Goal: Task Accomplishment & Management: Complete application form

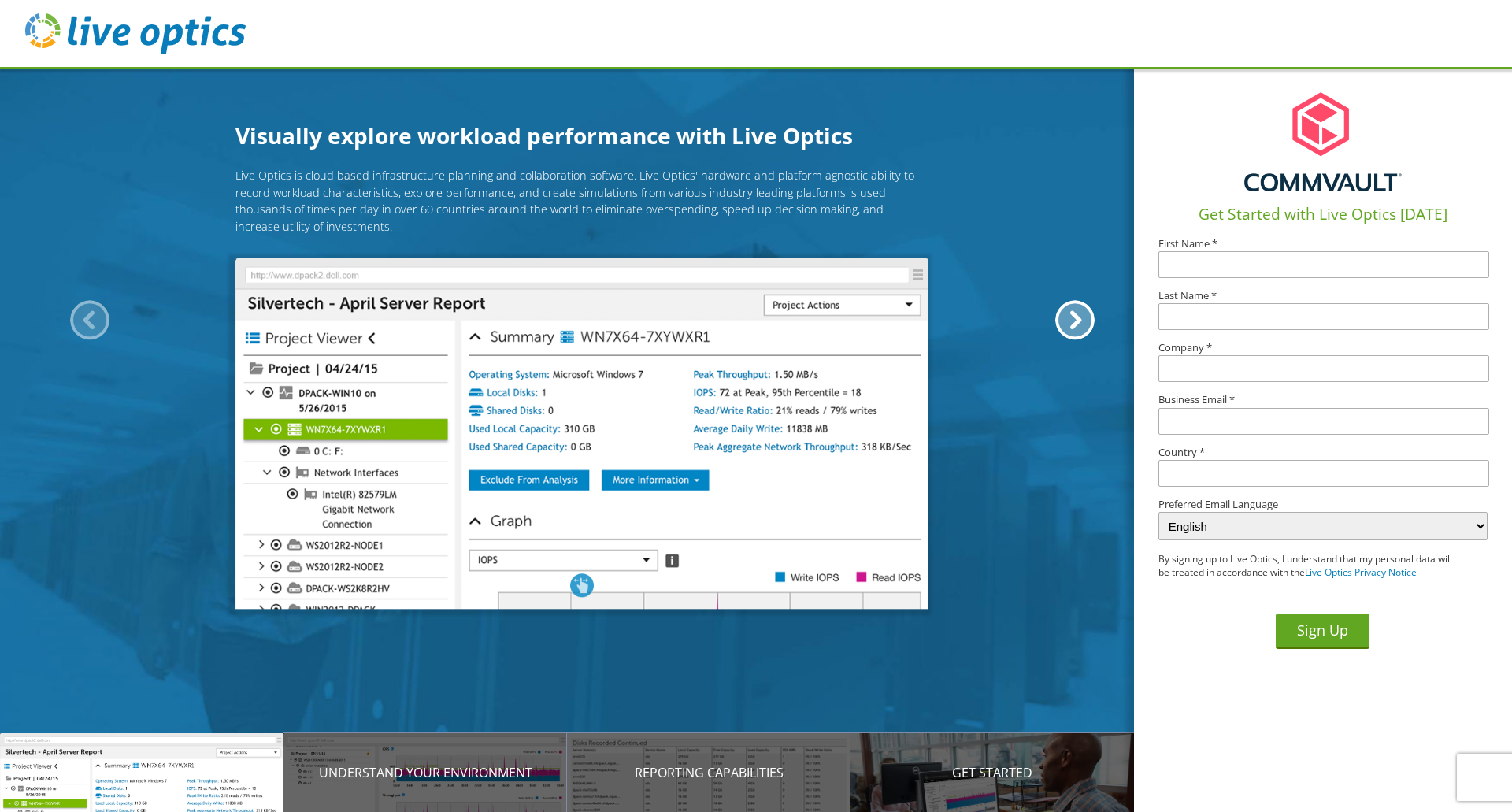
click at [1211, 282] on div "Get Started with Live Optics [DATE] First Name * Last Name * Company * Business…" at bounding box center [1323, 362] width 378 height 592
click at [1210, 249] on label "First Name *" at bounding box center [1323, 243] width 329 height 10
click at [1213, 258] on input "text" at bounding box center [1323, 264] width 330 height 27
type input "Ravindra"
click at [1211, 316] on input "text" at bounding box center [1323, 317] width 330 height 27
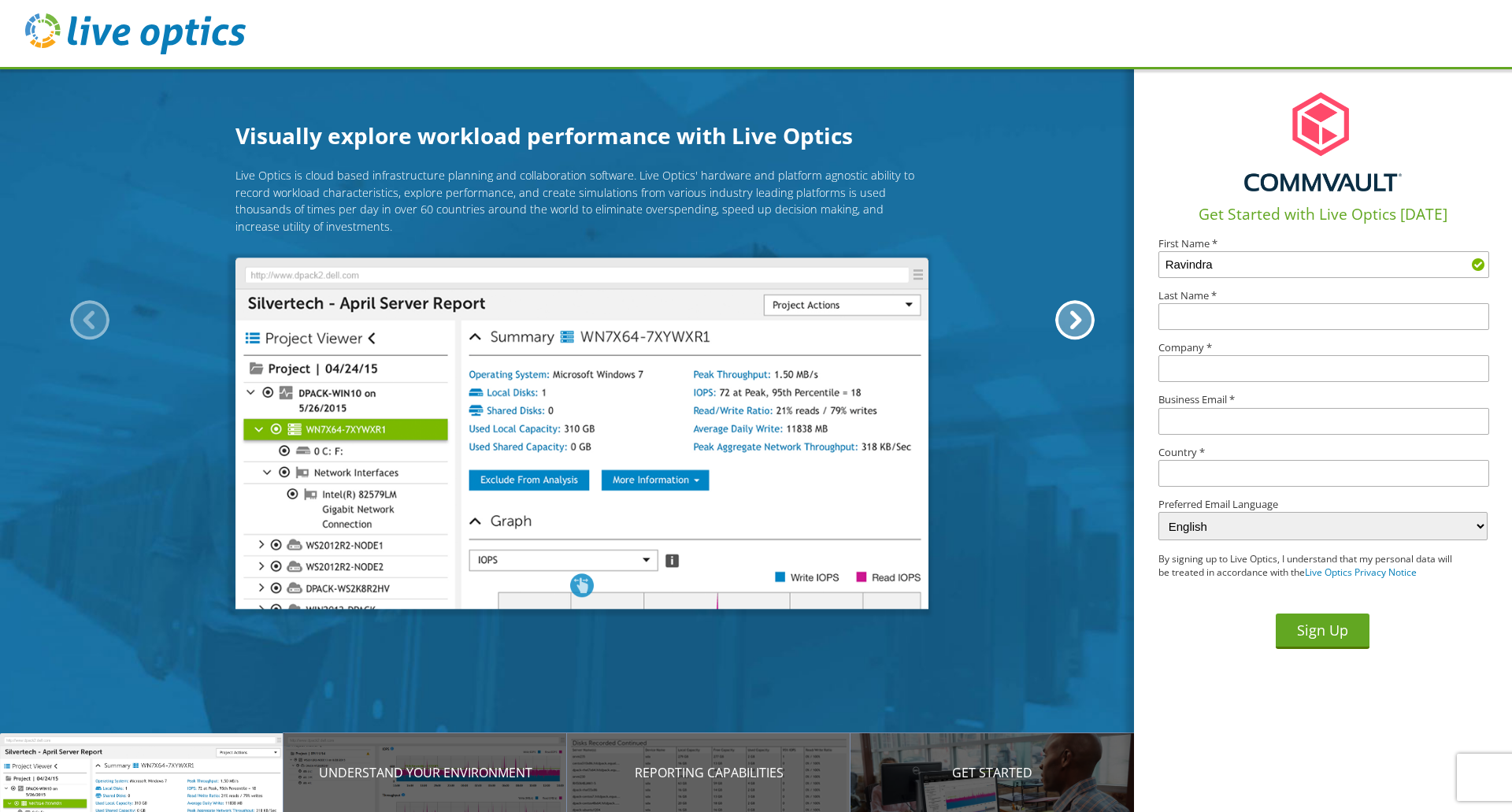
type input "[PERSON_NAME]"
click at [1236, 364] on input "text" at bounding box center [1323, 368] width 330 height 27
type input "Commvault"
click at [1216, 418] on input "text" at bounding box center [1323, 421] width 330 height 27
type input "[PERSON_NAME][EMAIL_ADDRESS][DOMAIN_NAME]"
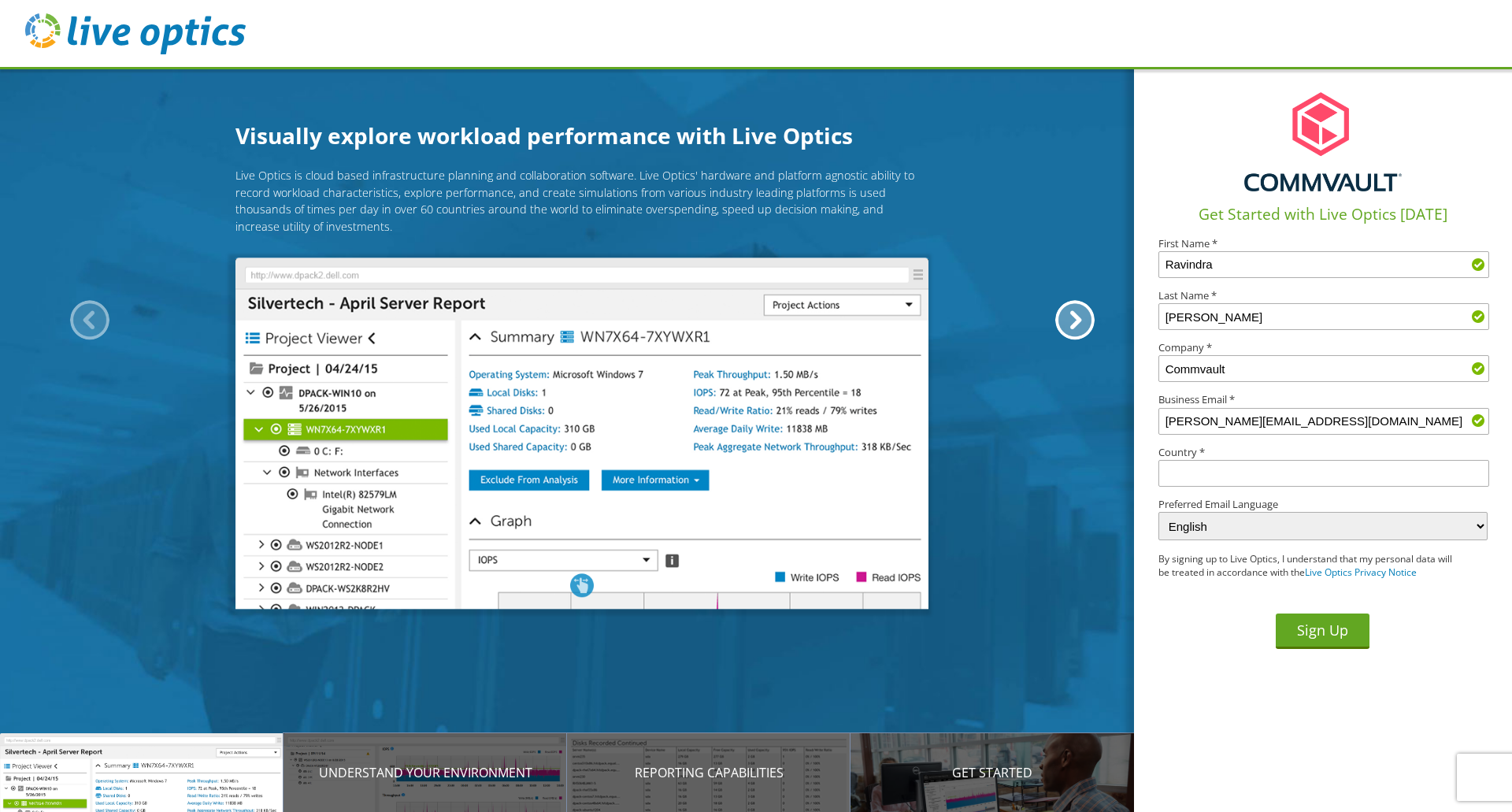
click at [1251, 482] on input "text" at bounding box center [1323, 473] width 330 height 27
click at [1215, 519] on li "[GEOGRAPHIC_DATA]" at bounding box center [1323, 512] width 329 height 17
type input "[GEOGRAPHIC_DATA]"
